Goal: Information Seeking & Learning: Learn about a topic

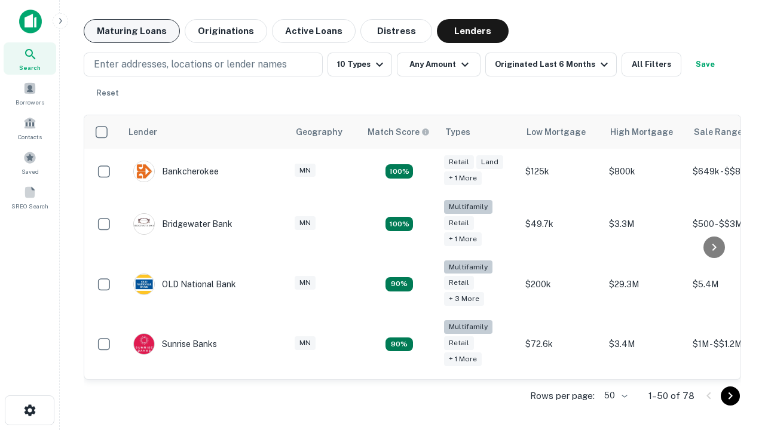
click at [131, 31] on button "Maturing Loans" at bounding box center [132, 31] width 96 height 24
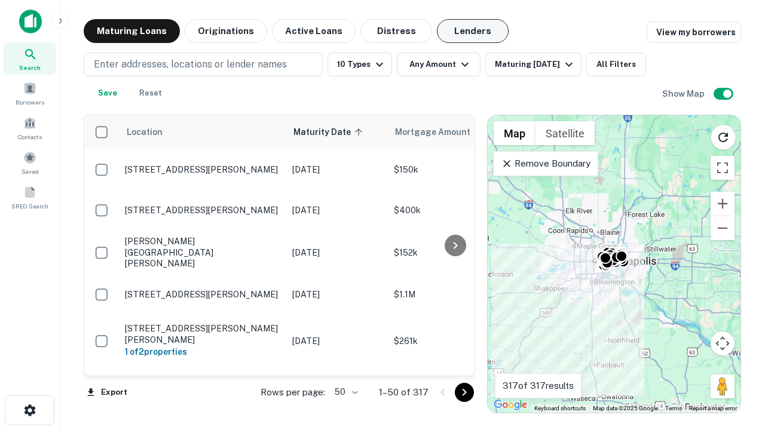
click at [473, 31] on button "Lenders" at bounding box center [473, 31] width 72 height 24
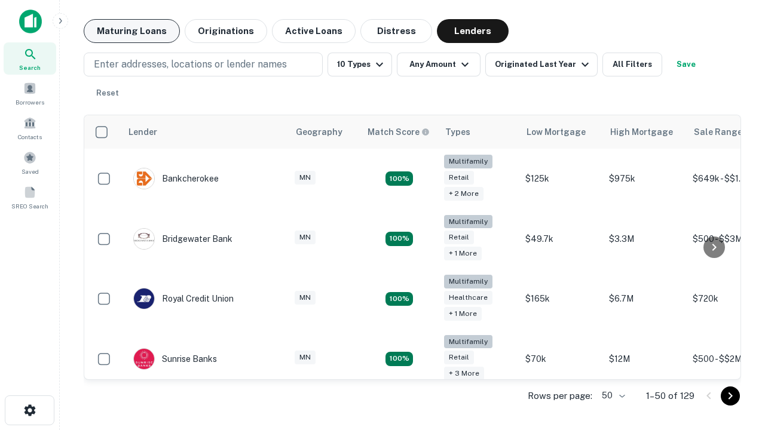
click at [131, 31] on button "Maturing Loans" at bounding box center [132, 31] width 96 height 24
